Goal: Check status: Check status

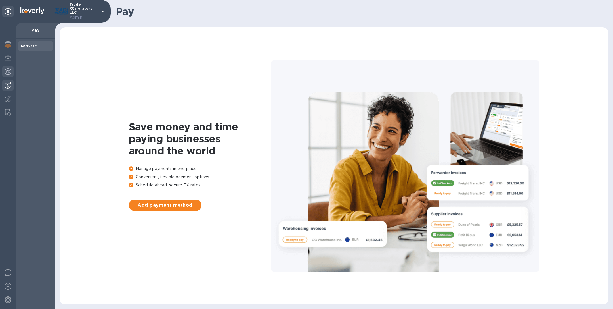
click at [9, 69] on img at bounding box center [8, 71] width 7 height 7
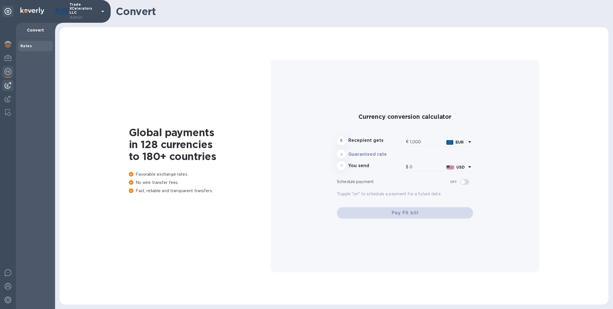
click at [9, 84] on img at bounding box center [8, 85] width 7 height 7
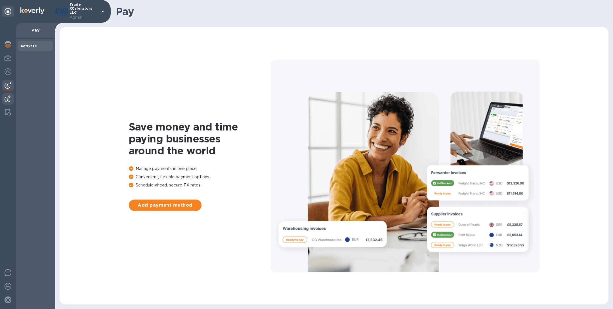
click at [11, 99] on img at bounding box center [8, 98] width 7 height 7
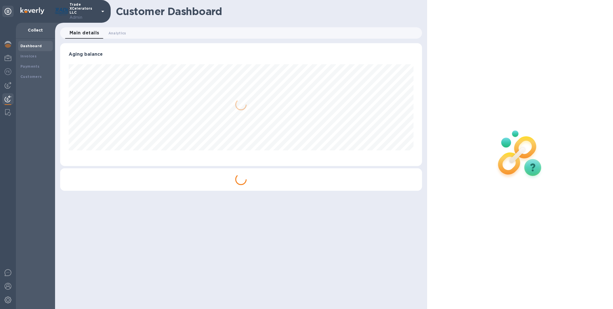
scroll to position [123, 362]
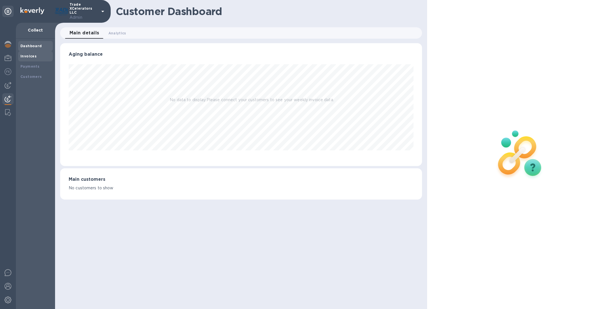
click at [33, 59] on div "Invoices" at bounding box center [35, 56] width 35 height 10
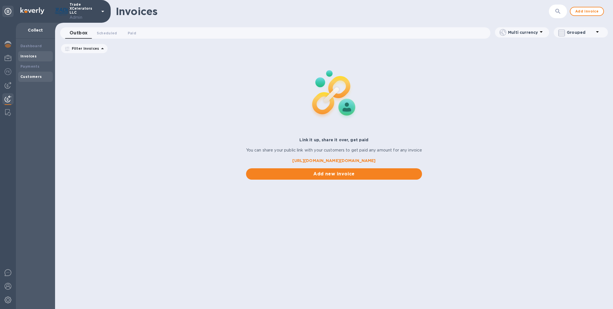
click at [39, 75] on b "Customers" at bounding box center [31, 76] width 22 height 4
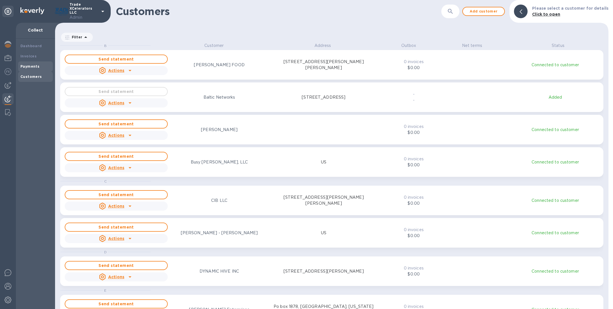
scroll to position [259, 551]
click at [37, 64] on b "Payments" at bounding box center [29, 66] width 19 height 4
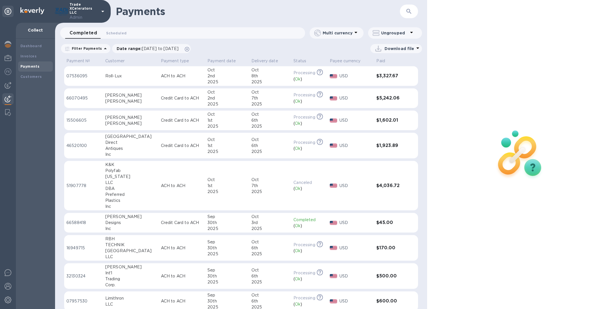
click at [193, 78] on p "ACH to ACH" at bounding box center [182, 76] width 42 height 6
